Goal: Transaction & Acquisition: Subscribe to service/newsletter

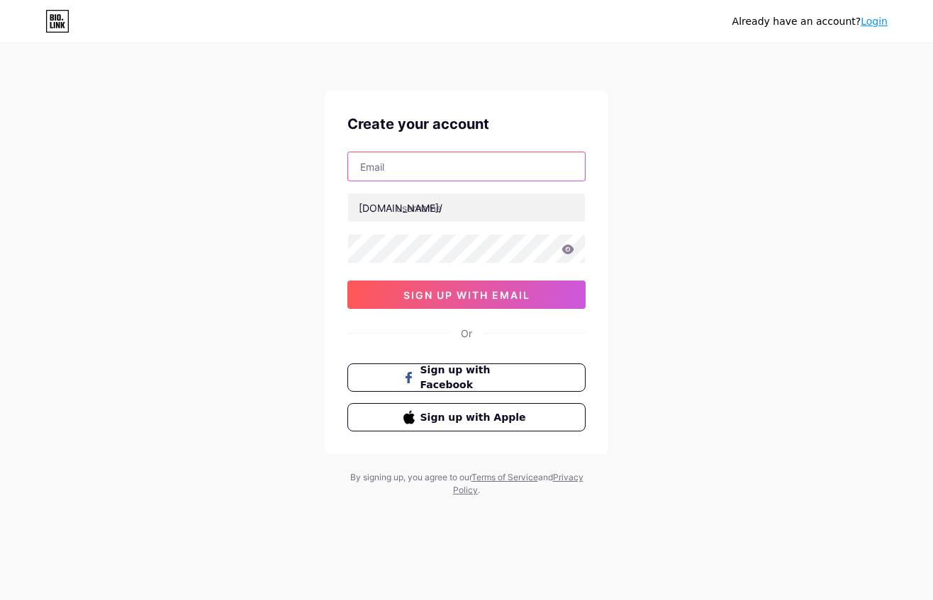
click at [466, 167] on input "text" at bounding box center [466, 166] width 237 height 28
type input "[EMAIL_ADDRESS][DOMAIN_NAME]"
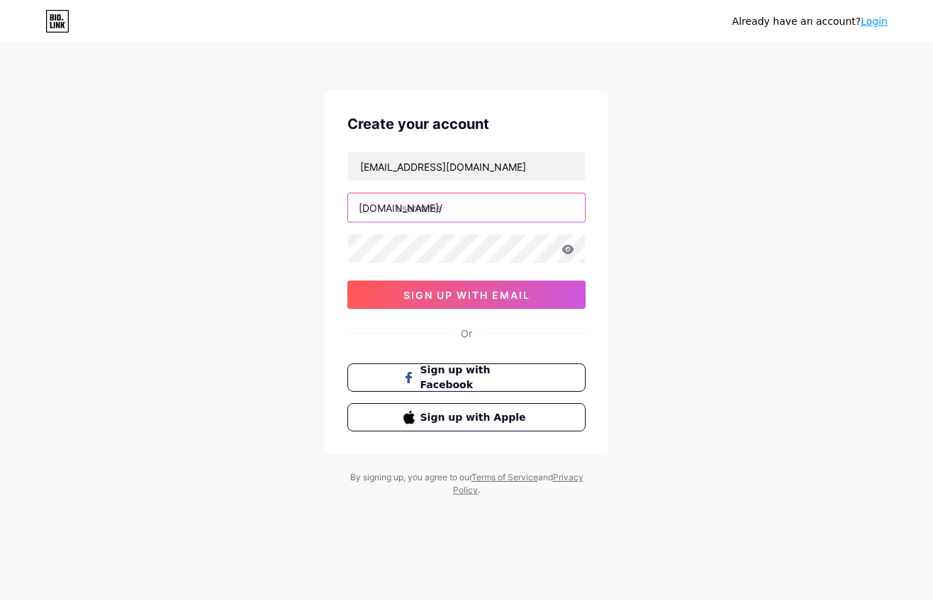
click at [506, 215] on input "text" at bounding box center [466, 208] width 237 height 28
type input "antonyoussilaban"
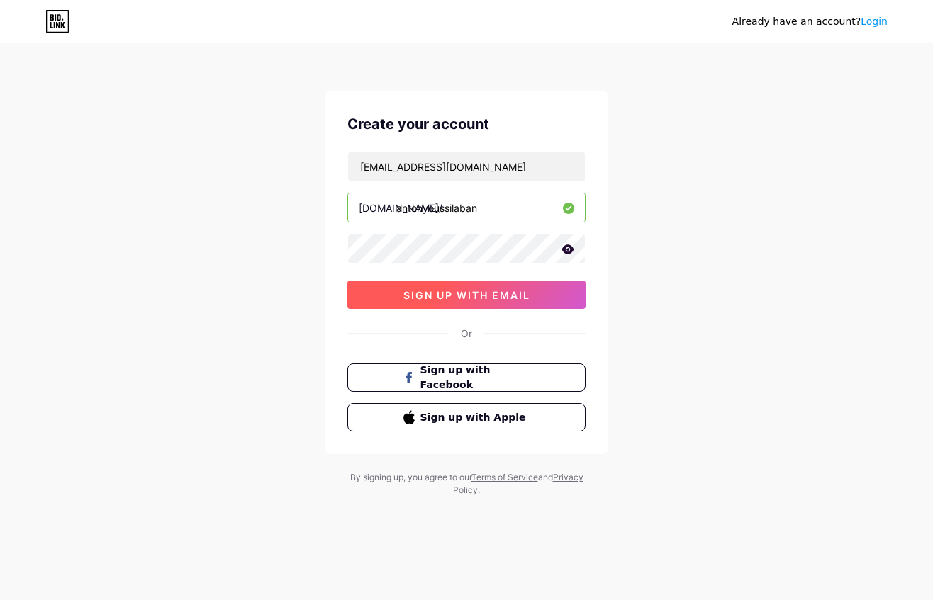
click at [459, 291] on span "sign up with email" at bounding box center [466, 295] width 127 height 12
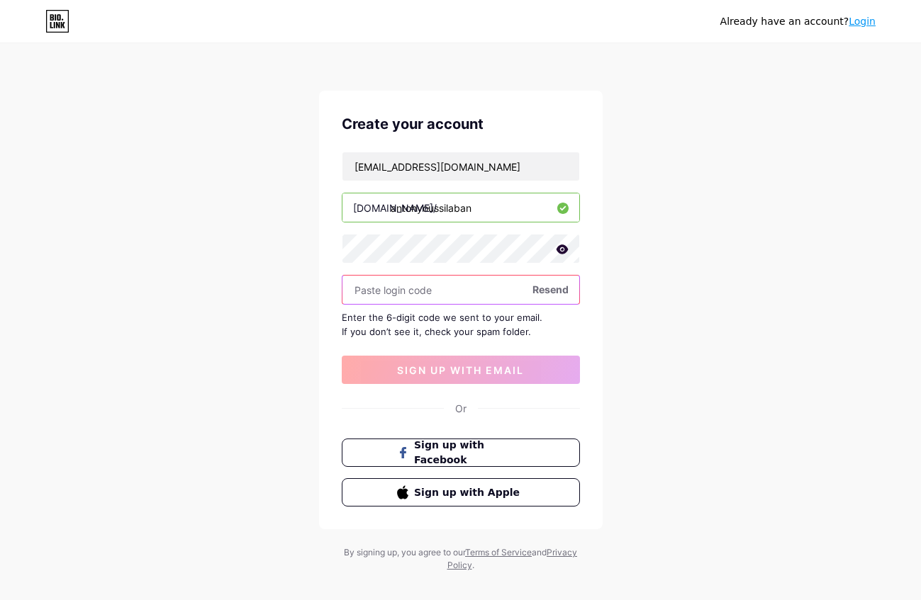
click at [408, 294] on input "text" at bounding box center [460, 290] width 237 height 28
paste input "285996"
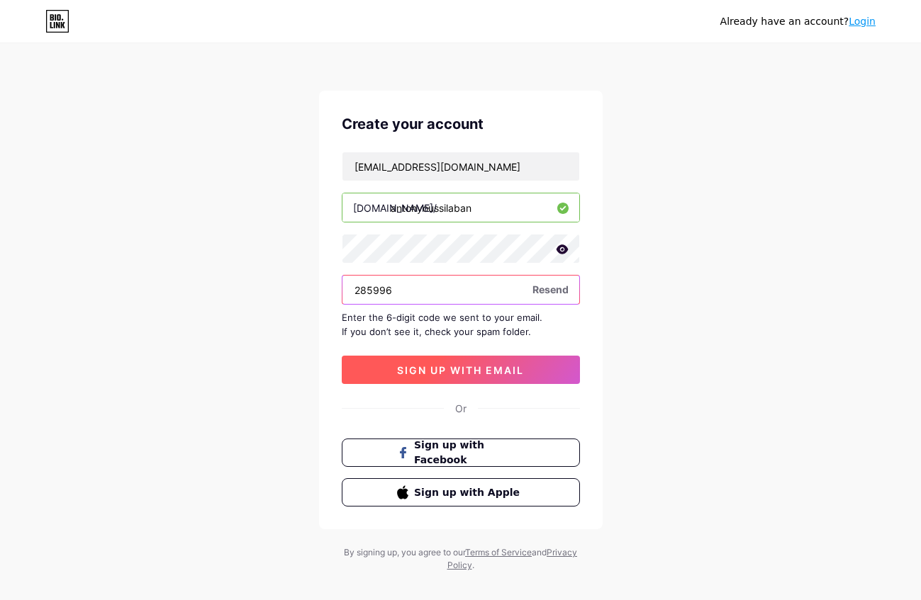
type input "285996"
click at [442, 370] on span "sign up with email" at bounding box center [460, 370] width 127 height 12
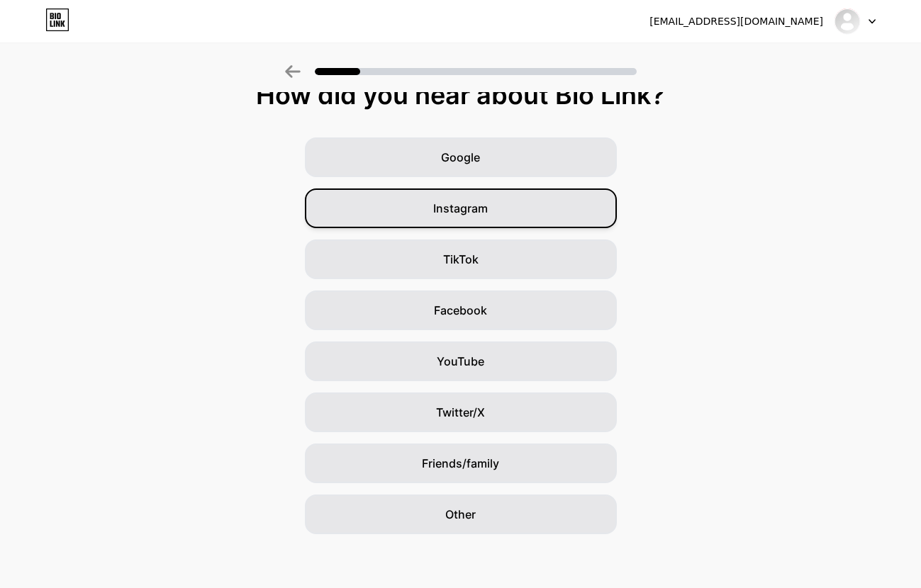
scroll to position [23, 0]
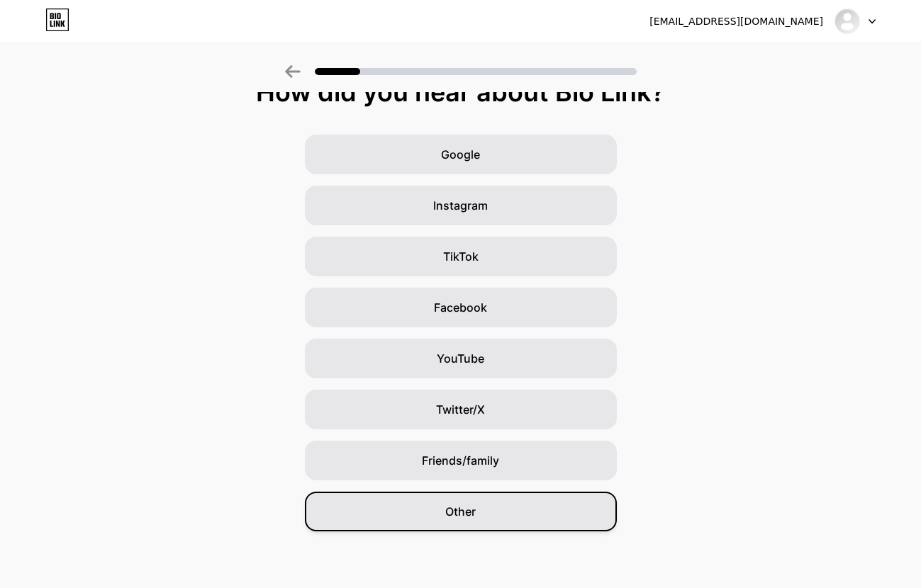
click at [509, 519] on div "Other" at bounding box center [461, 512] width 312 height 40
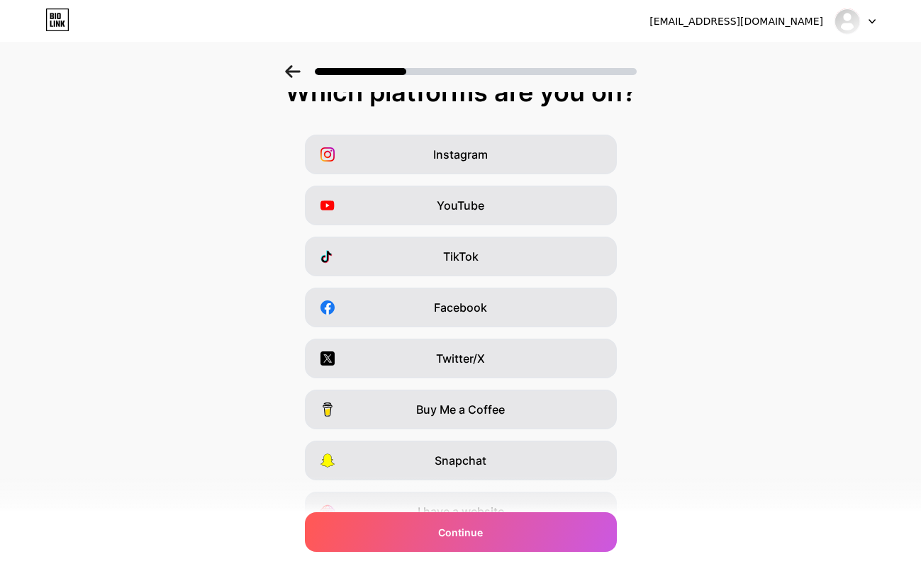
scroll to position [0, 0]
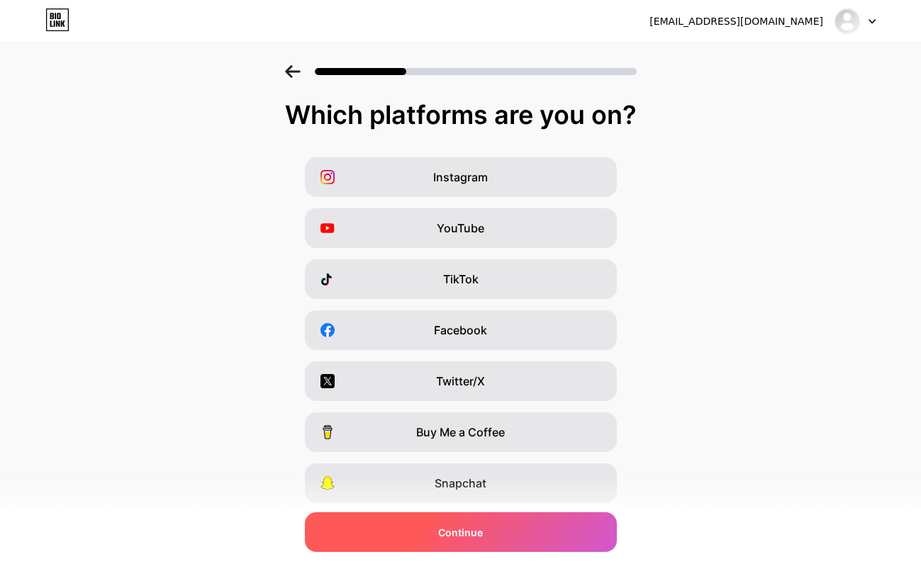
click at [492, 527] on div "Continue" at bounding box center [461, 533] width 312 height 40
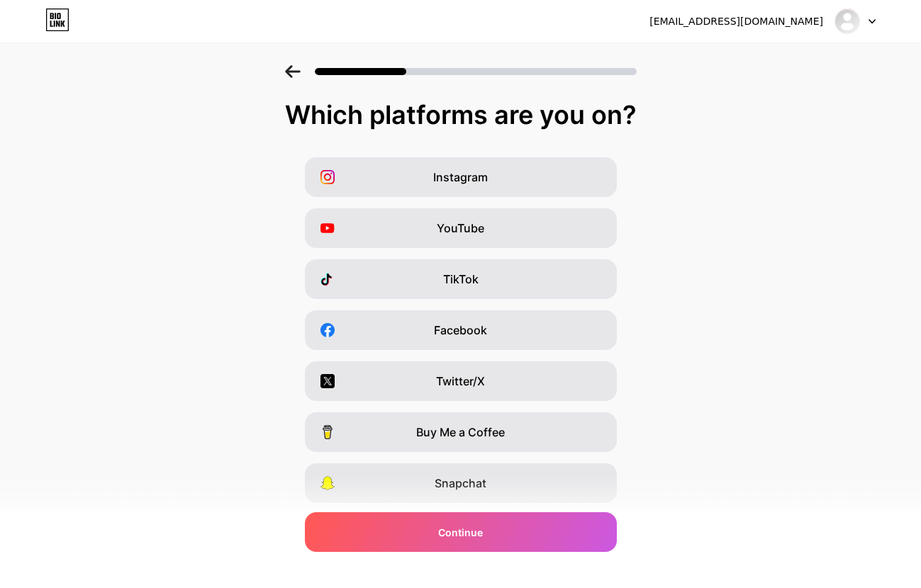
click at [296, 72] on icon at bounding box center [292, 71] width 15 height 13
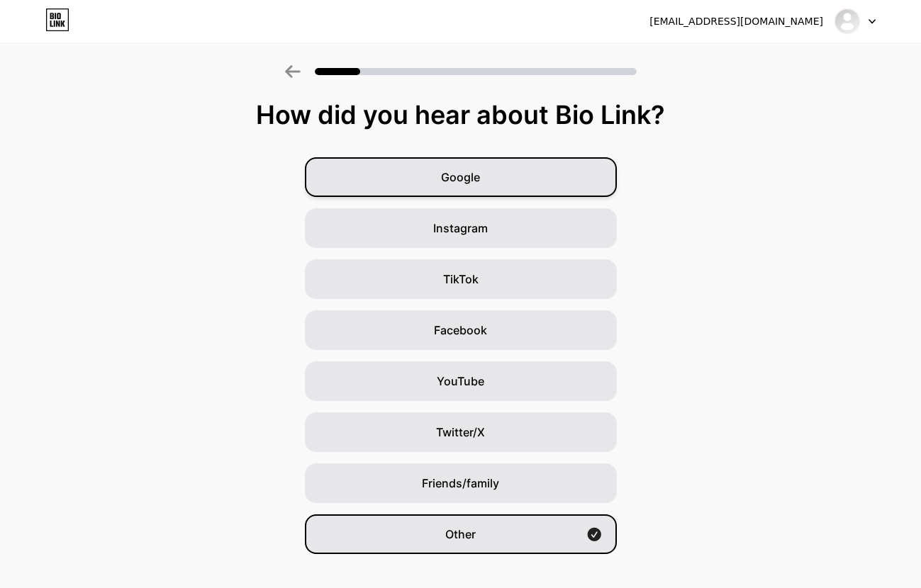
click at [480, 181] on span "Google" at bounding box center [460, 177] width 39 height 17
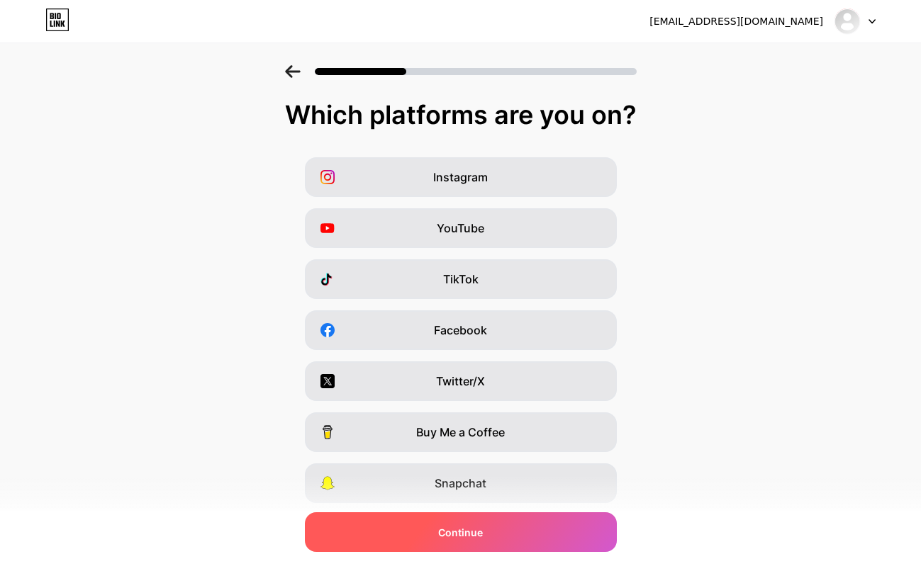
click at [475, 526] on span "Continue" at bounding box center [460, 532] width 45 height 15
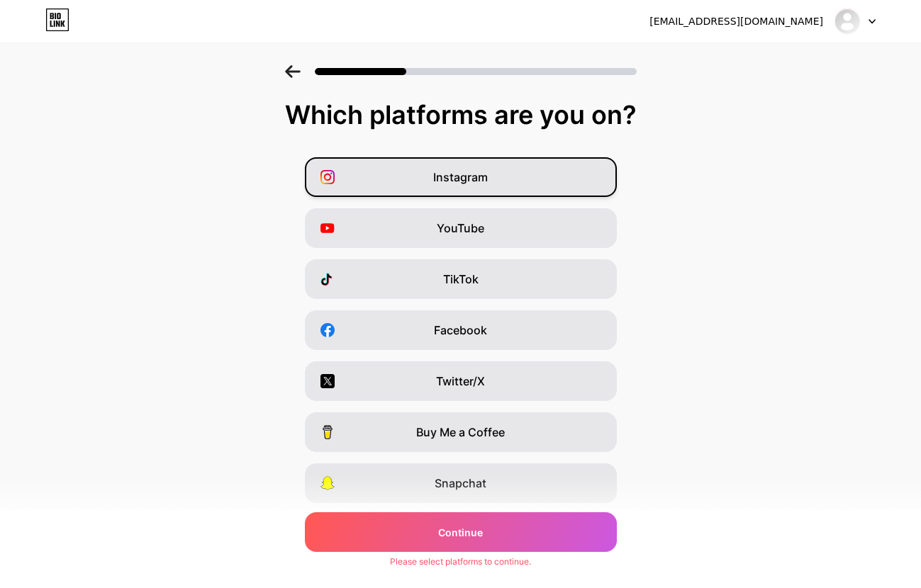
click at [520, 185] on div "Instagram" at bounding box center [461, 177] width 312 height 40
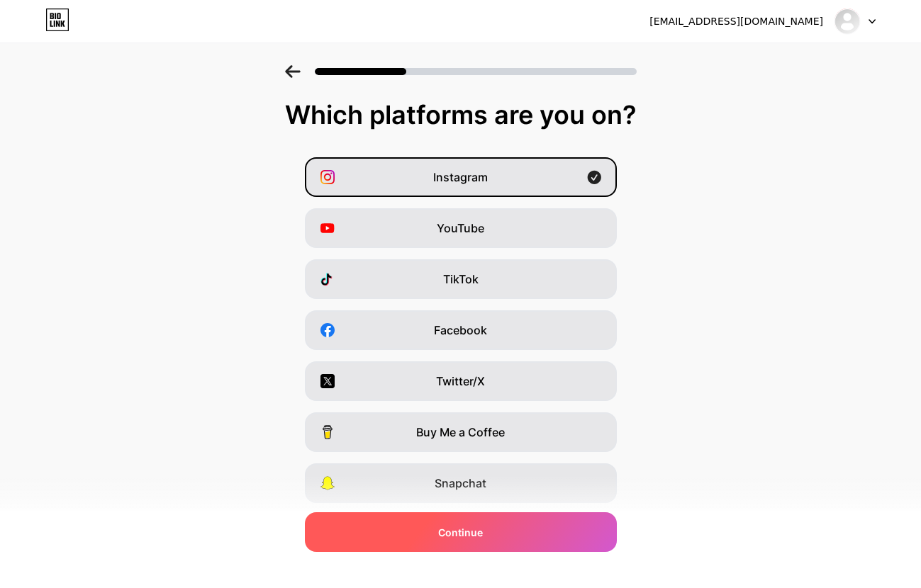
click at [469, 545] on div "Continue" at bounding box center [461, 533] width 312 height 40
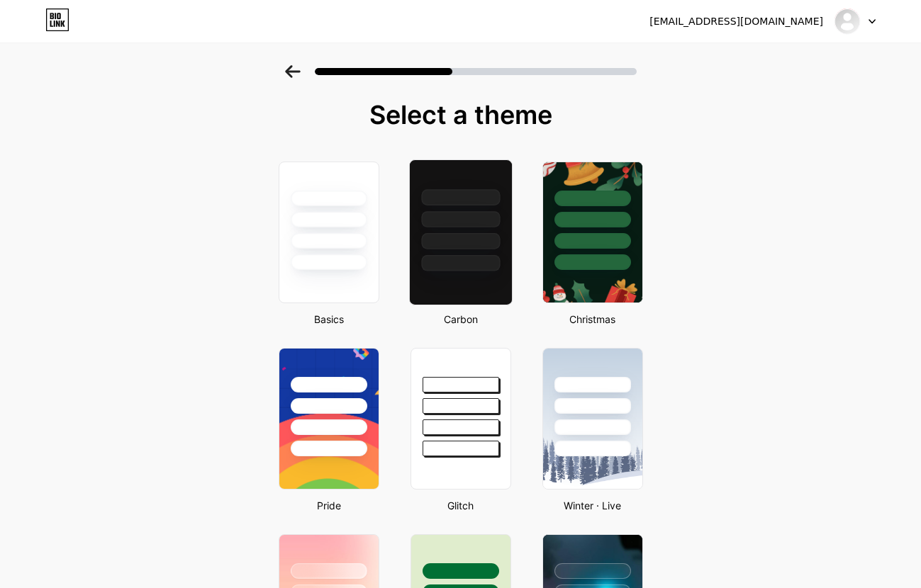
click at [448, 244] on div at bounding box center [460, 241] width 79 height 16
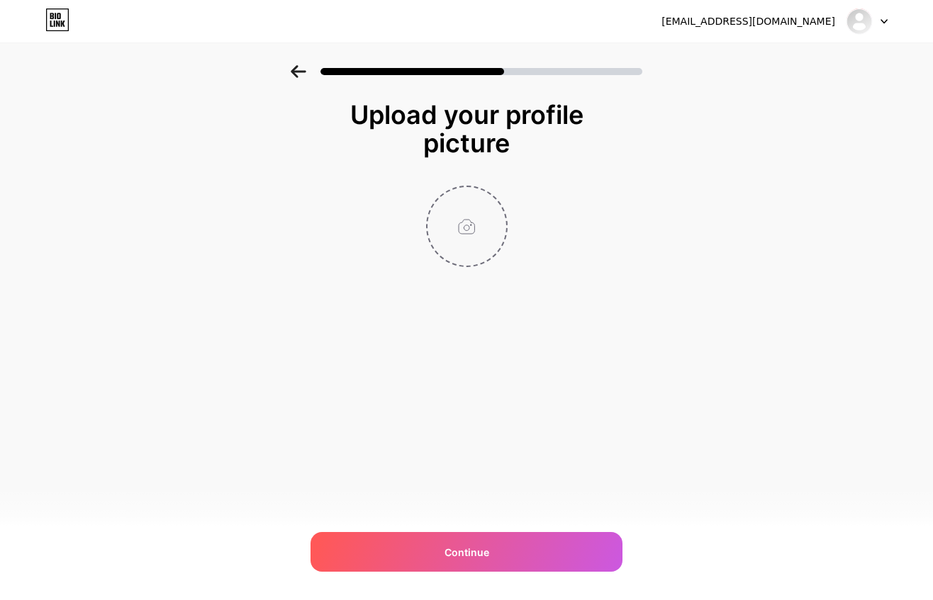
click at [469, 225] on input "file" at bounding box center [467, 226] width 79 height 79
type input "C:\fakepath\360_F_241381733_jebQmm2wdlwXuJckSRBXYoa3nwgPN2Lw.jpg"
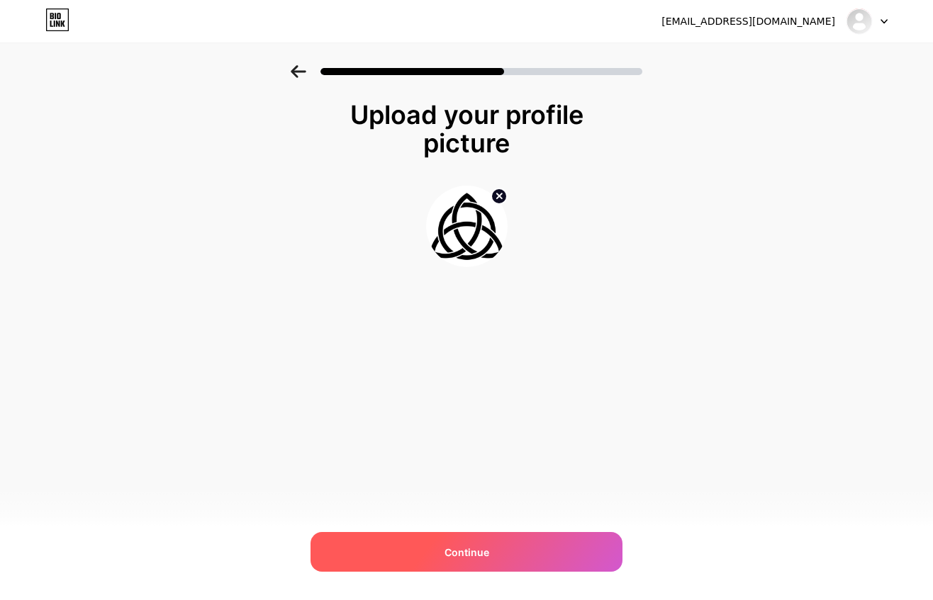
click at [535, 556] on div "Continue" at bounding box center [467, 552] width 312 height 40
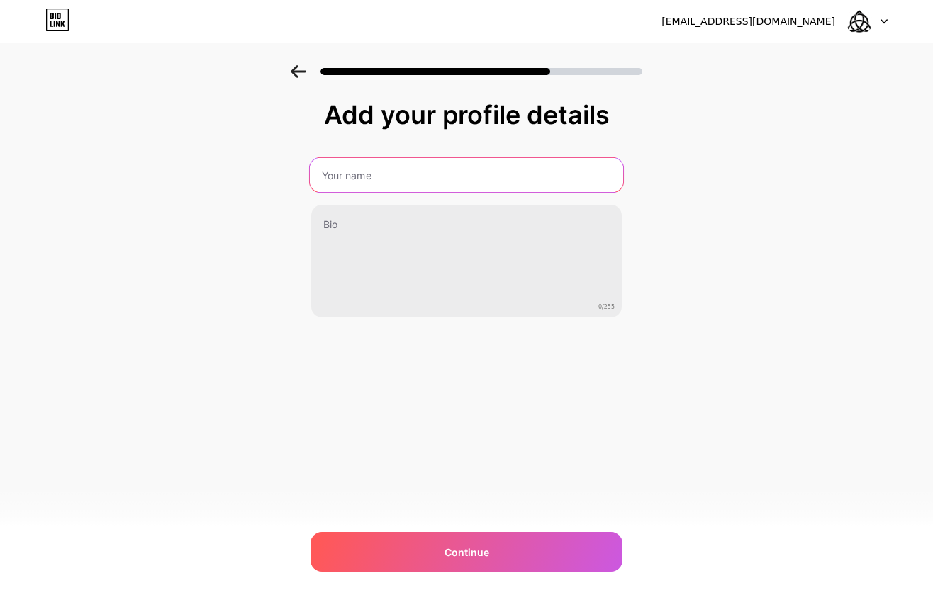
click at [432, 181] on input "text" at bounding box center [466, 175] width 313 height 34
type input "[PERSON_NAME]"
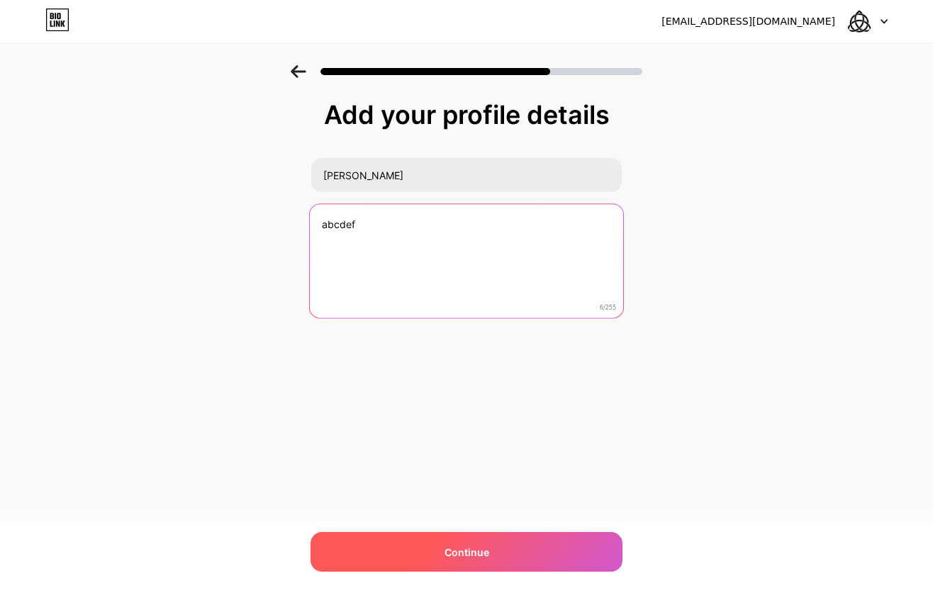
type textarea "abcdef"
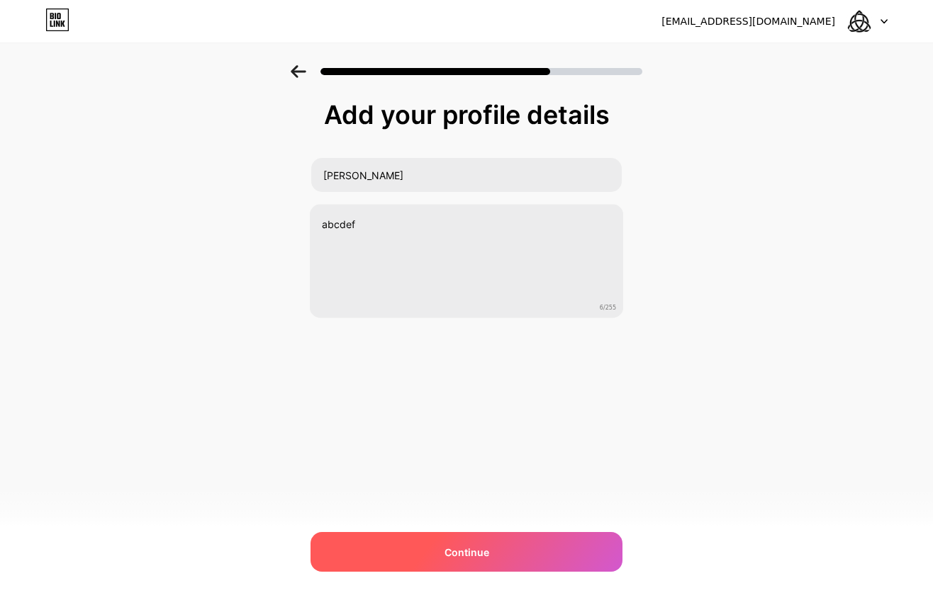
click at [455, 549] on span "Continue" at bounding box center [467, 552] width 45 height 15
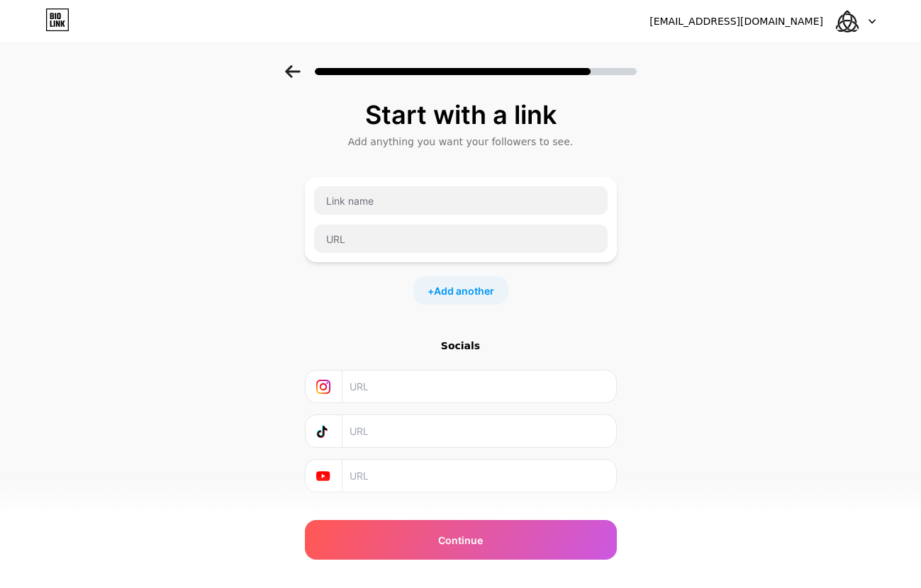
click at [466, 393] on input "text" at bounding box center [478, 387] width 257 height 32
type input "[URL][DOMAIN_NAME]"
click at [440, 437] on input "text" at bounding box center [478, 431] width 257 height 32
paste input "[URL][DOMAIN_NAME]"
type input "[URL][DOMAIN_NAME]"
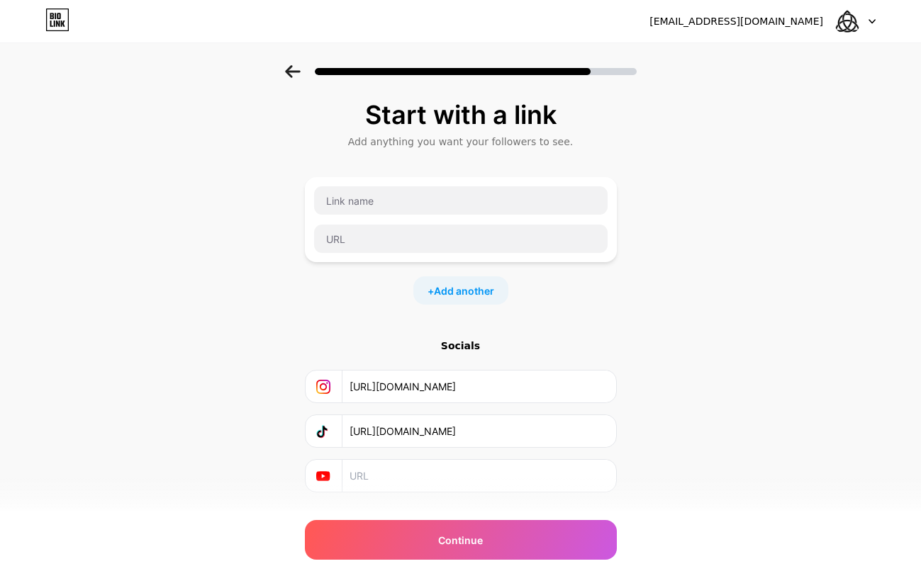
click at [425, 476] on input "text" at bounding box center [478, 476] width 257 height 32
paste input "[URL][DOMAIN_NAME]"
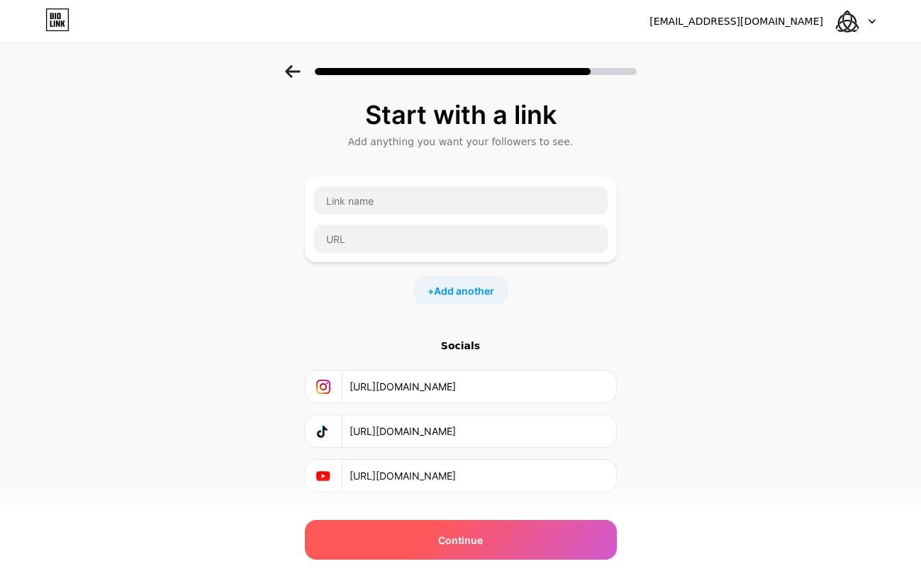
type input "[URL][DOMAIN_NAME]"
click at [415, 545] on div "Continue" at bounding box center [461, 540] width 312 height 40
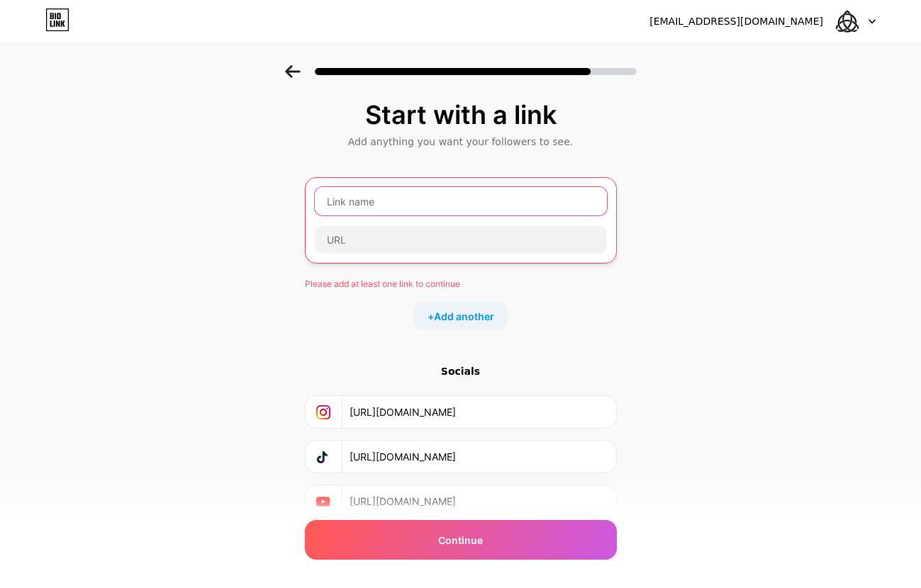
click at [423, 197] on input "text" at bounding box center [461, 201] width 292 height 28
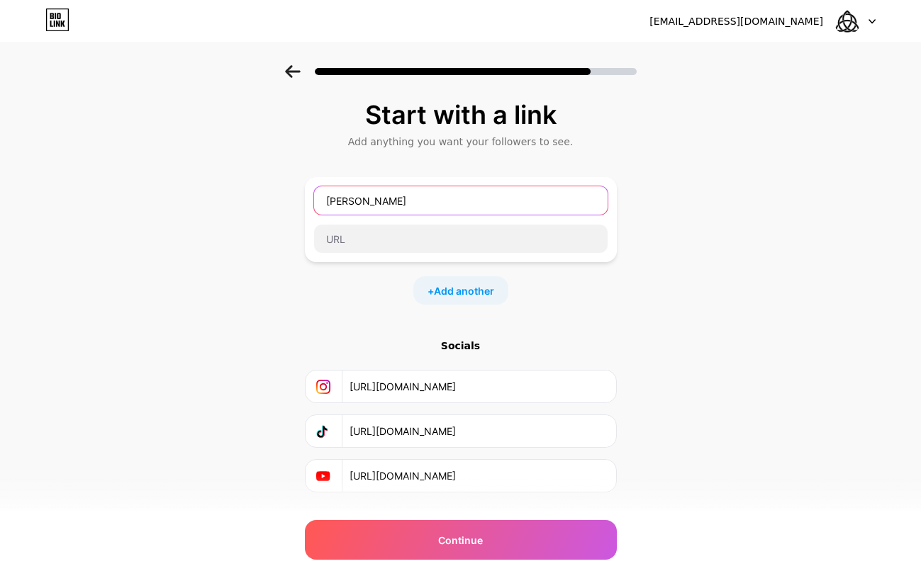
type input "[PERSON_NAME]"
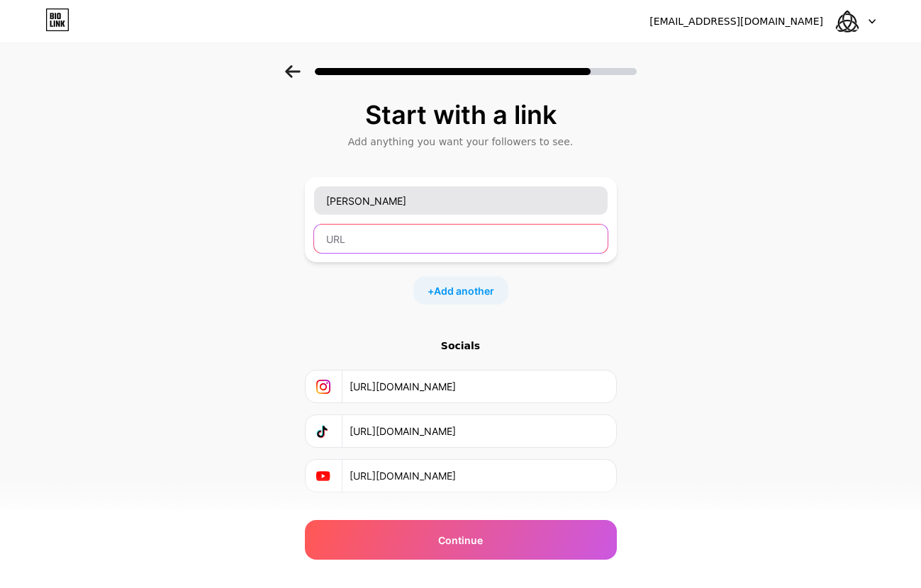
paste input "[URL][DOMAIN_NAME]"
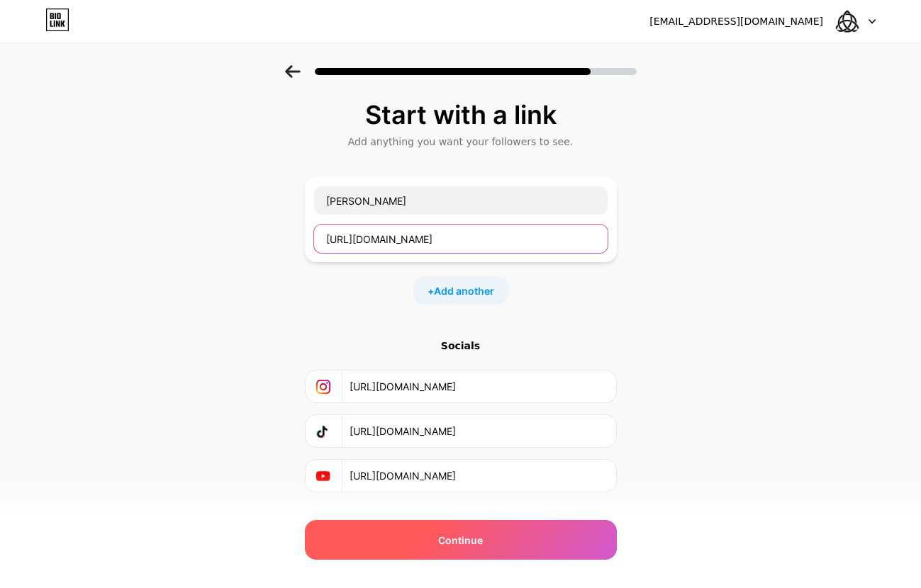
type input "[URL][DOMAIN_NAME]"
click at [529, 554] on div "Continue" at bounding box center [461, 540] width 312 height 40
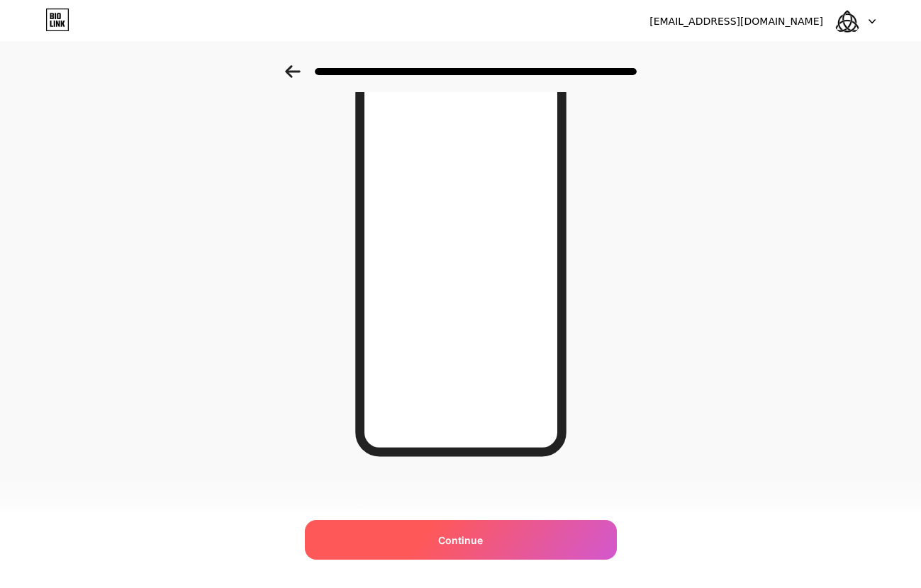
scroll to position [124, 0]
click at [462, 532] on div "Continue" at bounding box center [461, 540] width 312 height 40
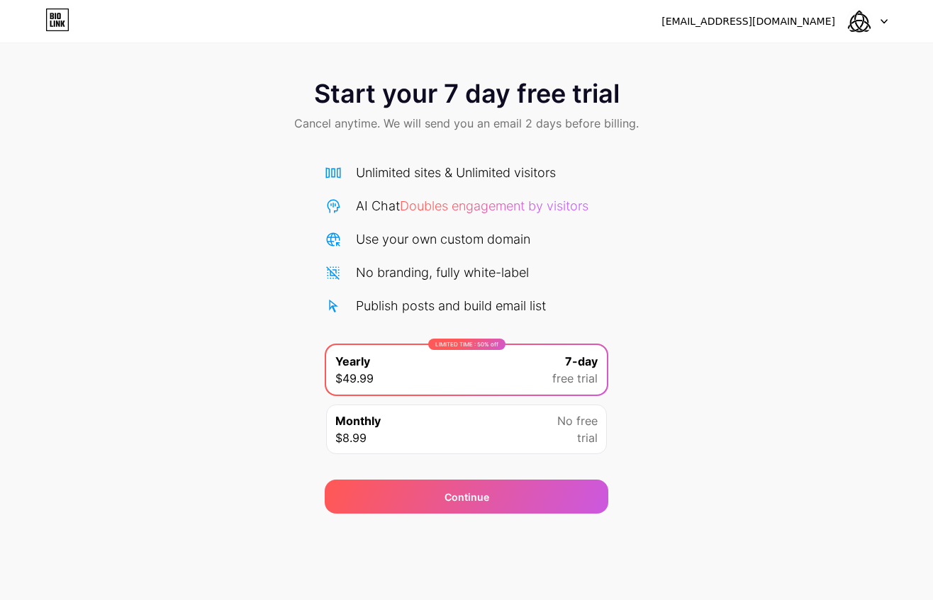
click at [508, 438] on div "Monthly $8.99 No free trial" at bounding box center [466, 430] width 281 height 50
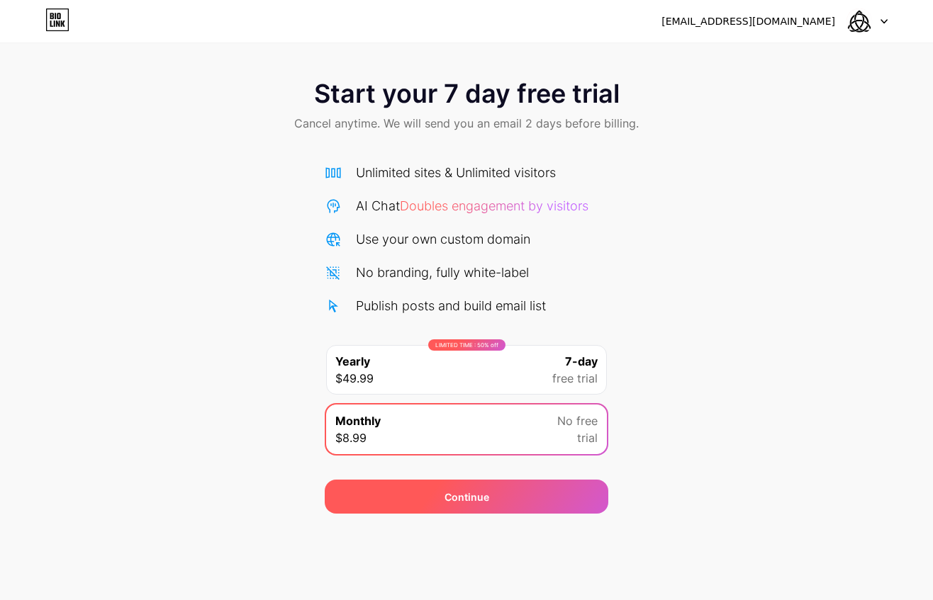
click at [547, 499] on div "Continue" at bounding box center [467, 497] width 284 height 34
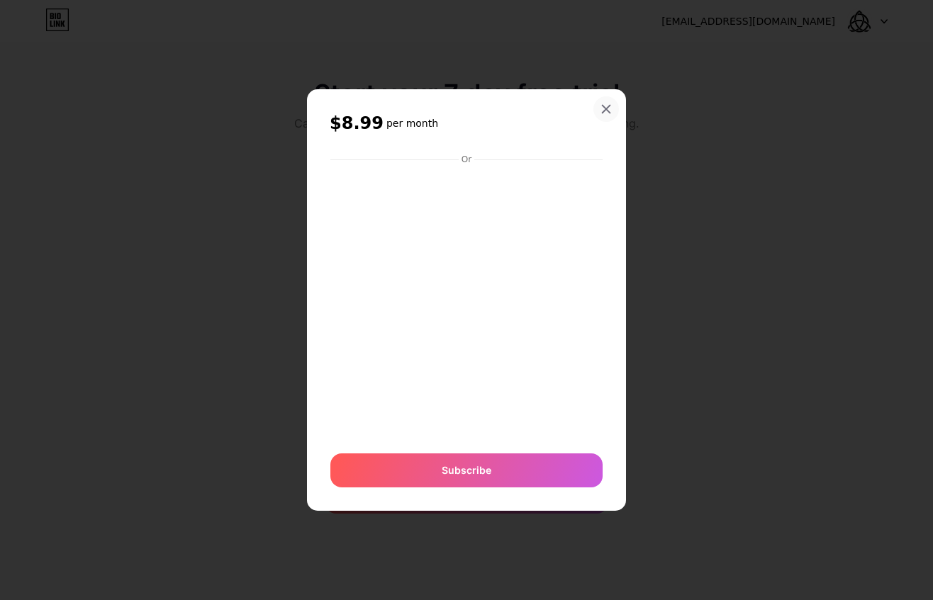
click at [611, 108] on icon at bounding box center [605, 109] width 11 height 11
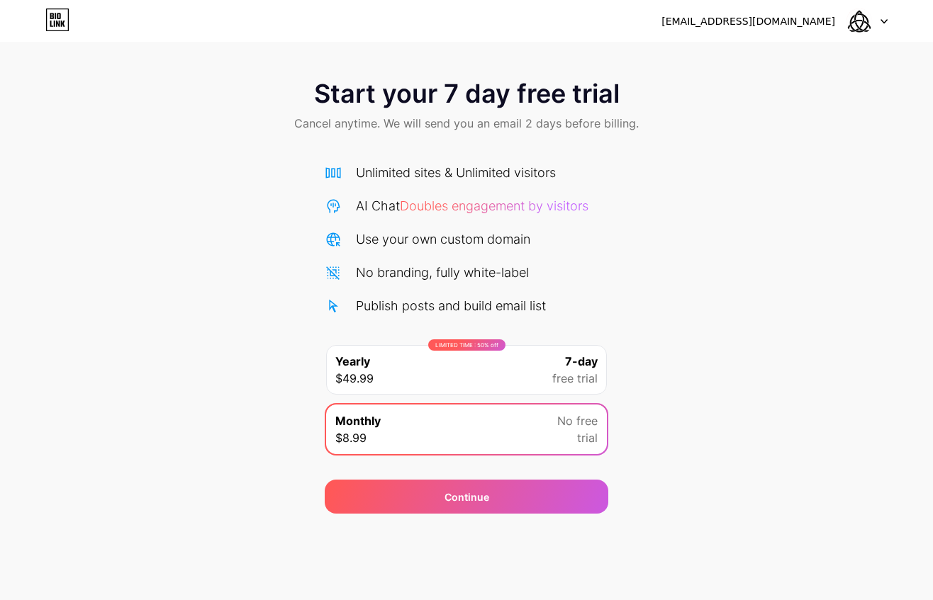
click at [549, 358] on div "LIMITED TIME : 50% off Yearly $49.99 7-day free trial" at bounding box center [466, 370] width 281 height 50
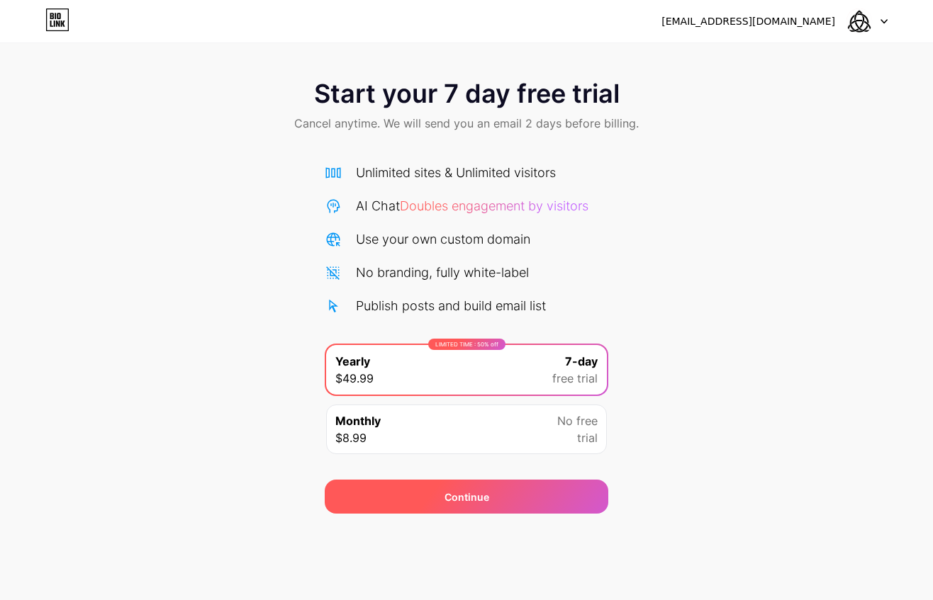
click at [542, 505] on div "Continue" at bounding box center [467, 497] width 284 height 34
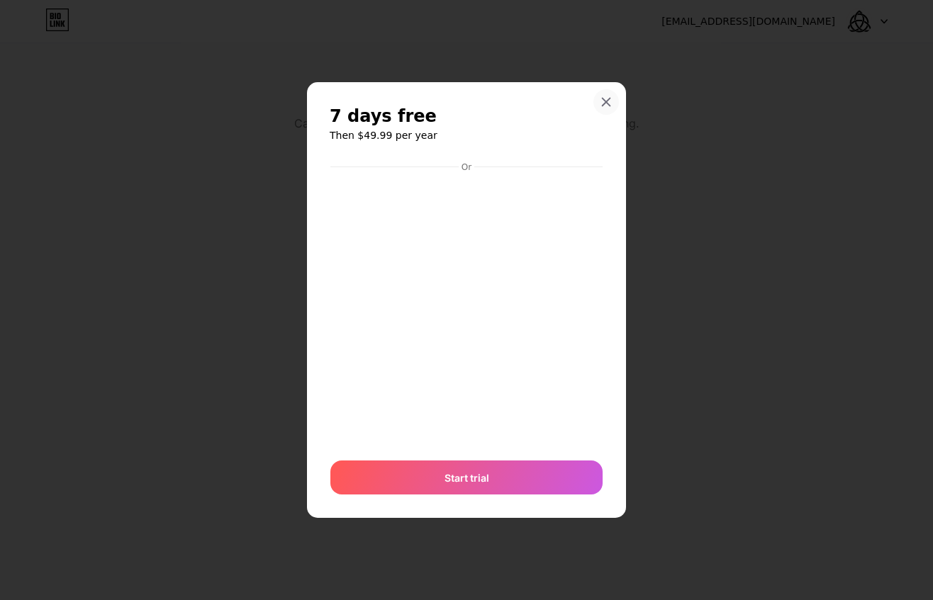
click at [608, 101] on icon at bounding box center [607, 102] width 8 height 8
